Goal: Task Accomplishment & Management: Complete application form

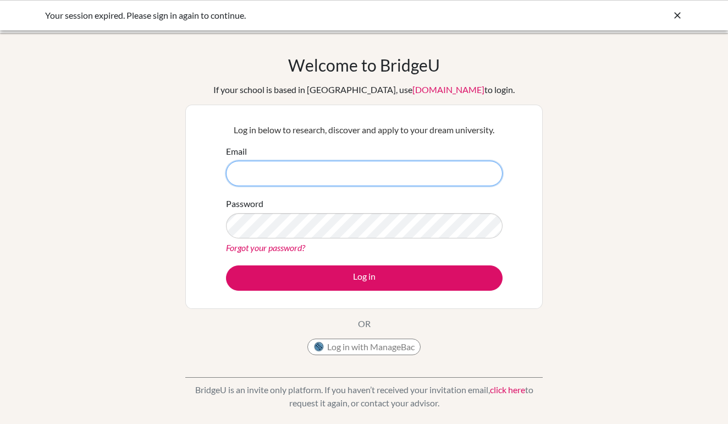
type input "[EMAIL_ADDRESS][DOMAIN_NAME]"
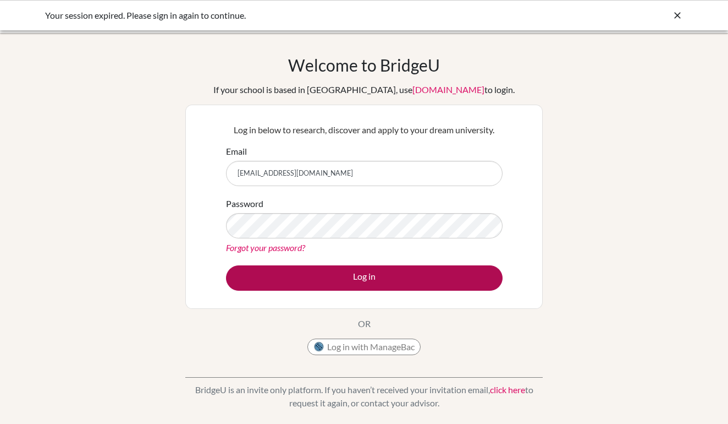
click at [337, 279] on button "Log in" at bounding box center [364, 277] width 277 height 25
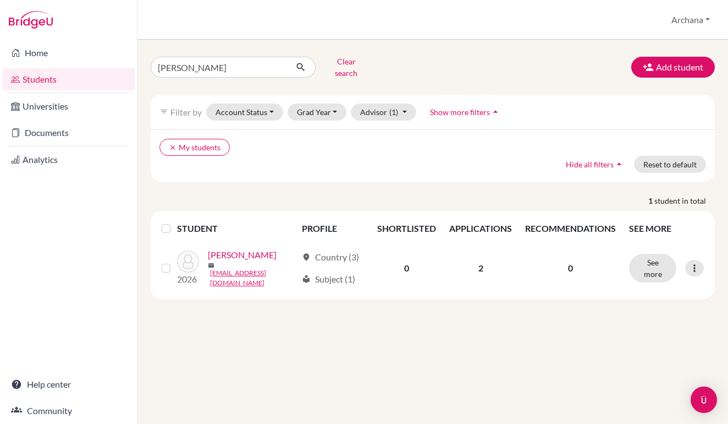
click at [347, 64] on button "Clear search" at bounding box center [346, 67] width 61 height 29
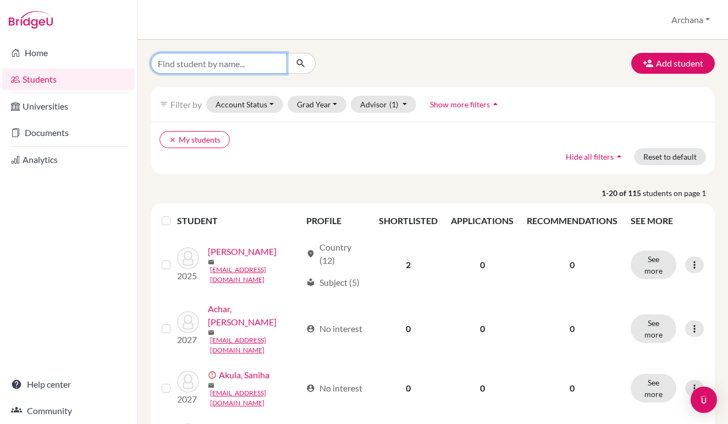
click at [228, 67] on input "Find student by name..." at bounding box center [219, 63] width 136 height 21
type input "[PERSON_NAME]"
drag, startPoint x: 228, startPoint y: 67, endPoint x: 301, endPoint y: 64, distance: 73.8
click at [301, 64] on icon "submit" at bounding box center [300, 63] width 11 height 11
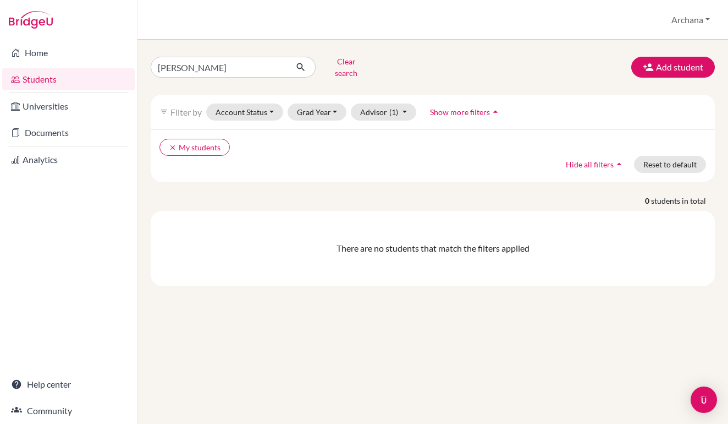
click at [336, 63] on button "Clear search" at bounding box center [346, 67] width 61 height 29
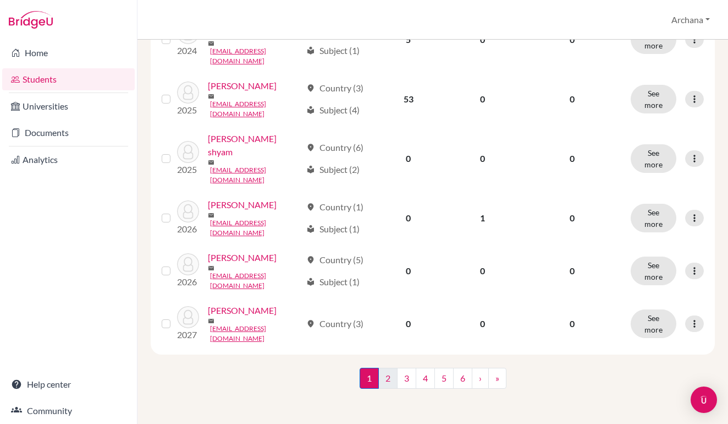
click at [391, 381] on link "2" at bounding box center [388, 378] width 19 height 21
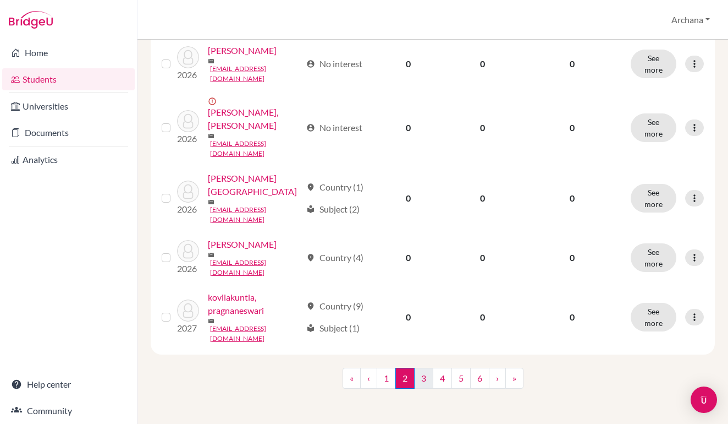
click at [426, 382] on link "3" at bounding box center [423, 378] width 19 height 21
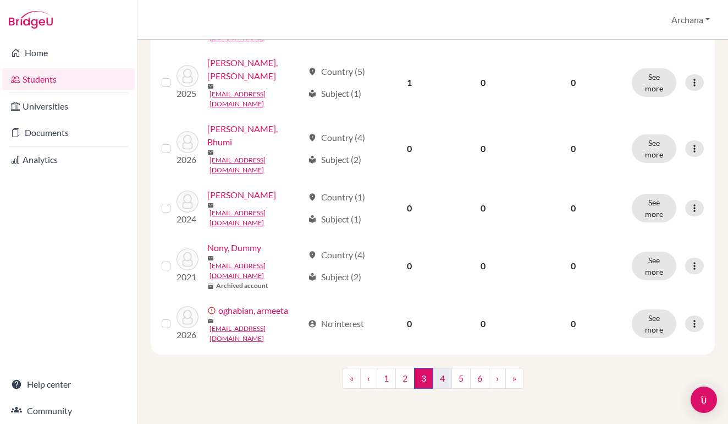
click at [443, 377] on link "4" at bounding box center [442, 378] width 19 height 21
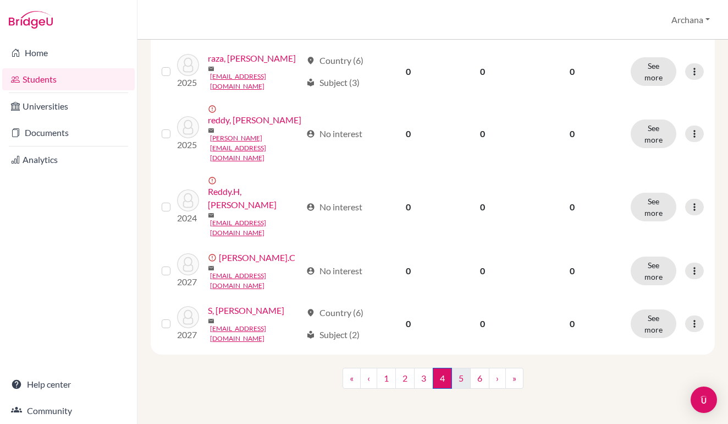
scroll to position [1196, 0]
click at [463, 376] on link "5" at bounding box center [461, 378] width 19 height 21
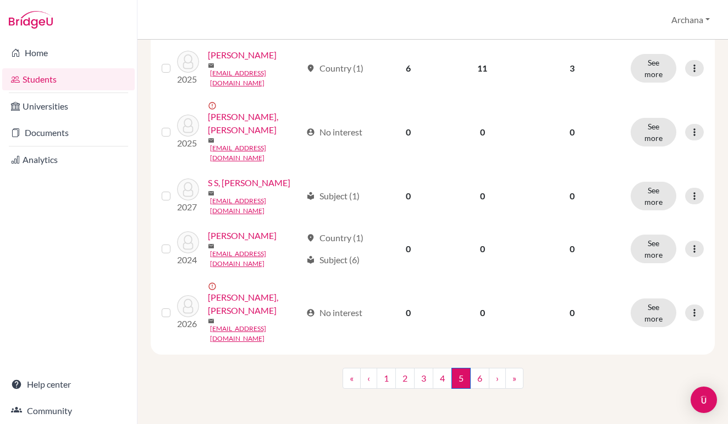
scroll to position [1301, 0]
click at [479, 381] on link "6" at bounding box center [479, 378] width 19 height 21
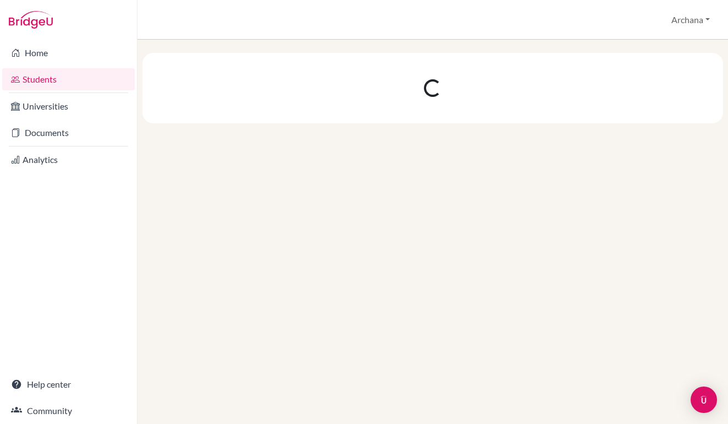
scroll to position [0, 0]
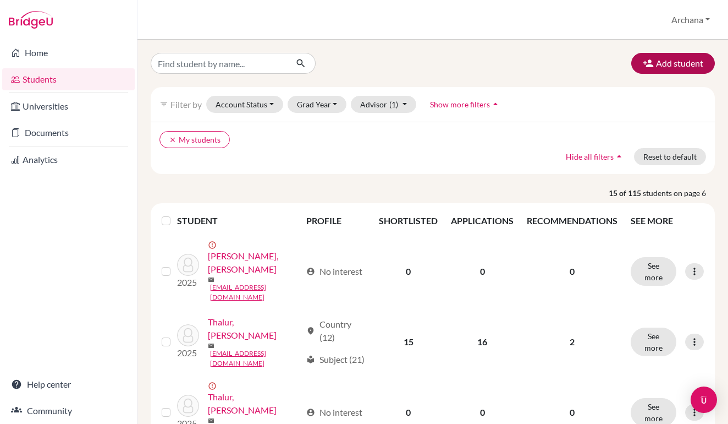
click at [675, 64] on button "Add student" at bounding box center [674, 63] width 84 height 21
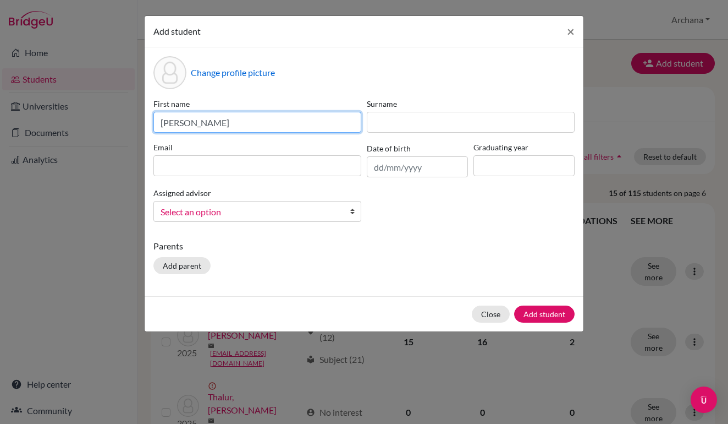
type input "[PERSON_NAME]"
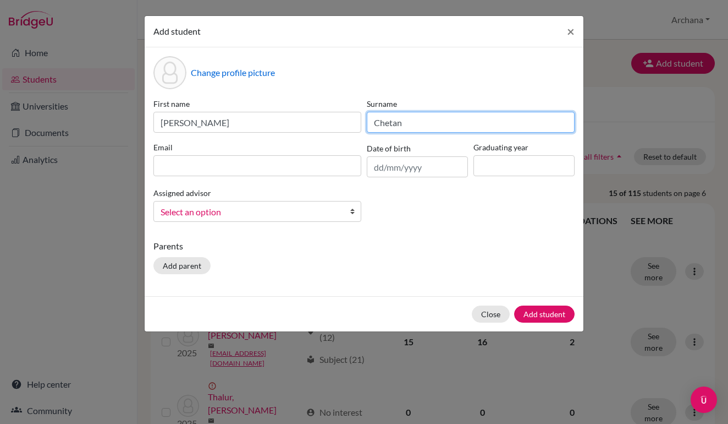
type input "Chetan"
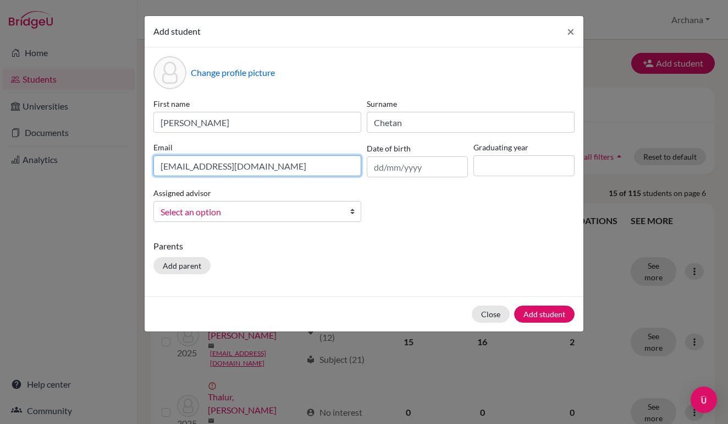
type input "[EMAIL_ADDRESS][DOMAIN_NAME]"
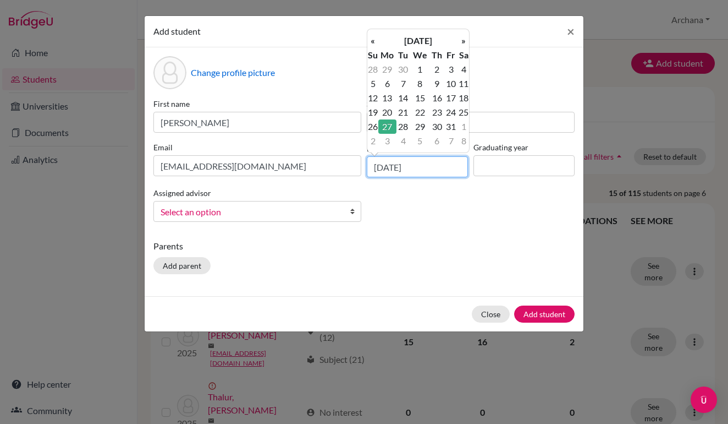
type input "[DATE]"
click at [449, 235] on div "Change profile picture First name [PERSON_NAME] Surname [PERSON_NAME] [PERSON_N…" at bounding box center [364, 171] width 439 height 249
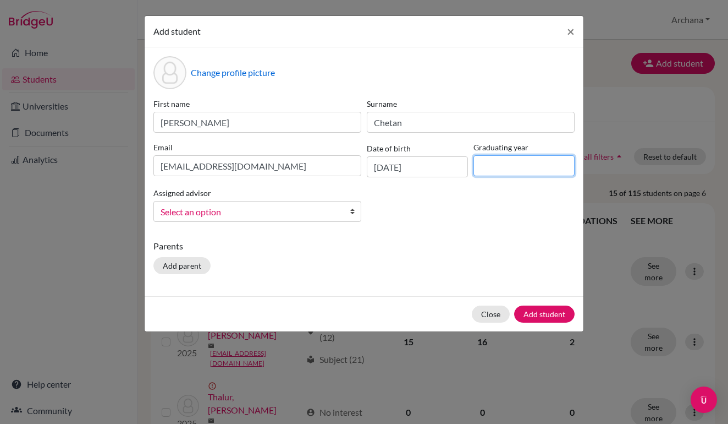
click at [505, 173] on input at bounding box center [524, 165] width 101 height 21
type input "2026"
click at [354, 213] on b at bounding box center [355, 211] width 11 height 20
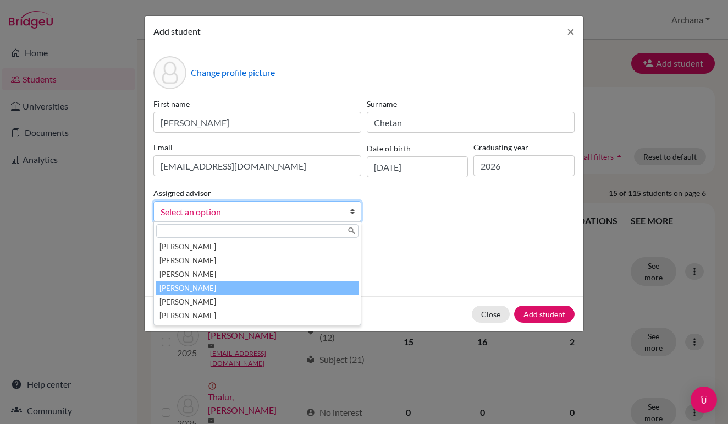
click at [194, 288] on li "[PERSON_NAME]" at bounding box center [257, 288] width 202 height 14
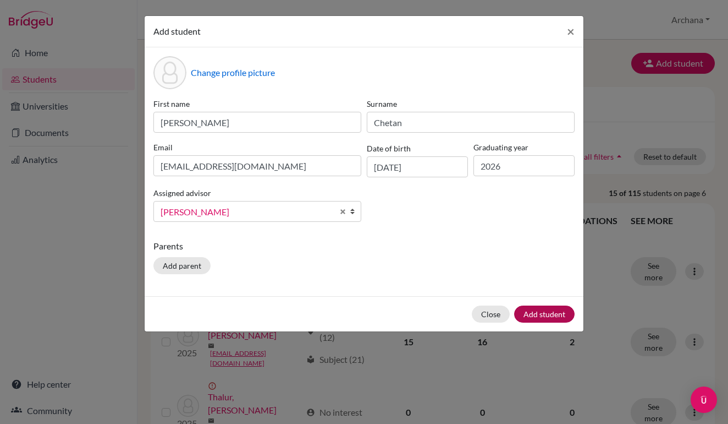
click at [558, 318] on button "Add student" at bounding box center [544, 313] width 61 height 17
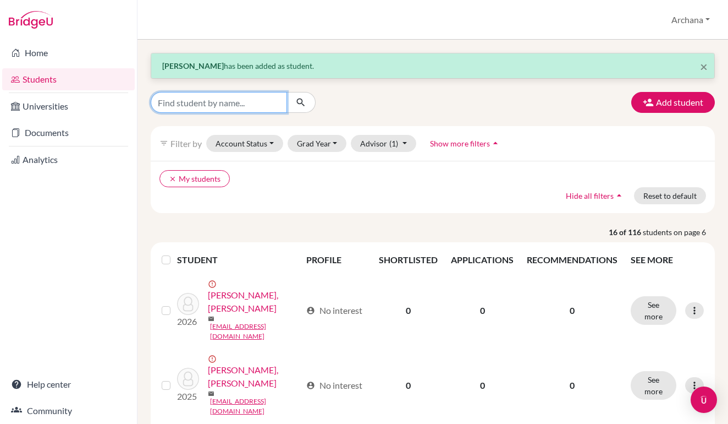
click at [250, 106] on input "Find student by name..." at bounding box center [219, 102] width 136 height 21
type input "[PERSON_NAME]"
click at [301, 102] on button "submit" at bounding box center [301, 102] width 29 height 21
